Goal: Navigation & Orientation: Find specific page/section

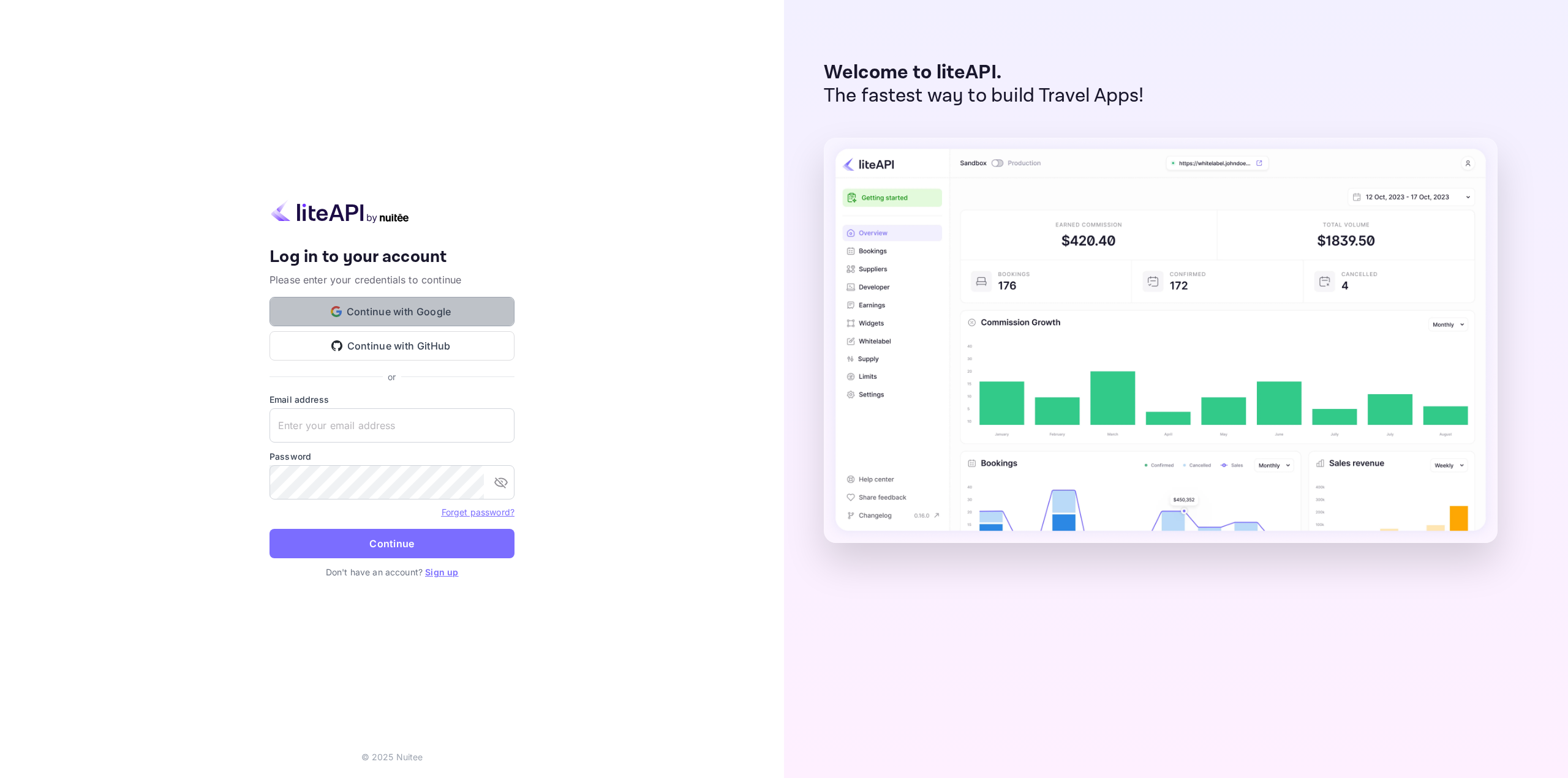
click at [335, 321] on button "Continue with Google" at bounding box center [392, 312] width 245 height 29
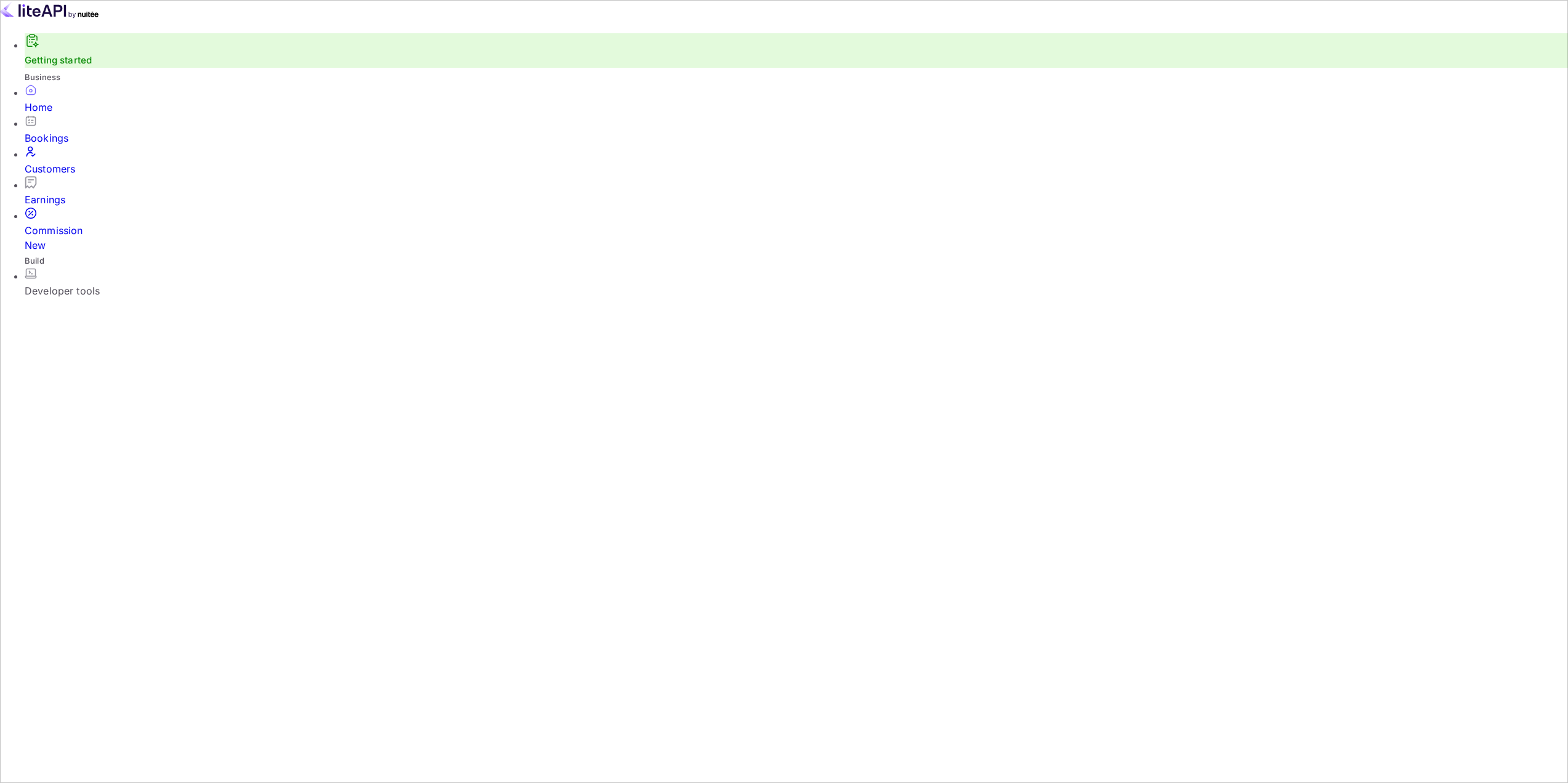
scroll to position [10, 10]
click at [75, 225] on div "Commission New" at bounding box center [796, 230] width 1544 height 46
